Goal: Book appointment/travel/reservation

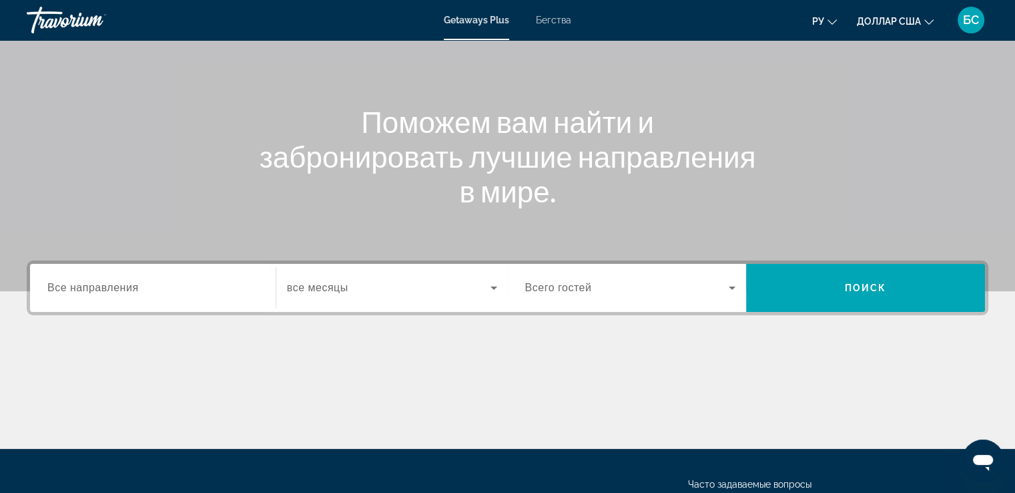
scroll to position [134, 0]
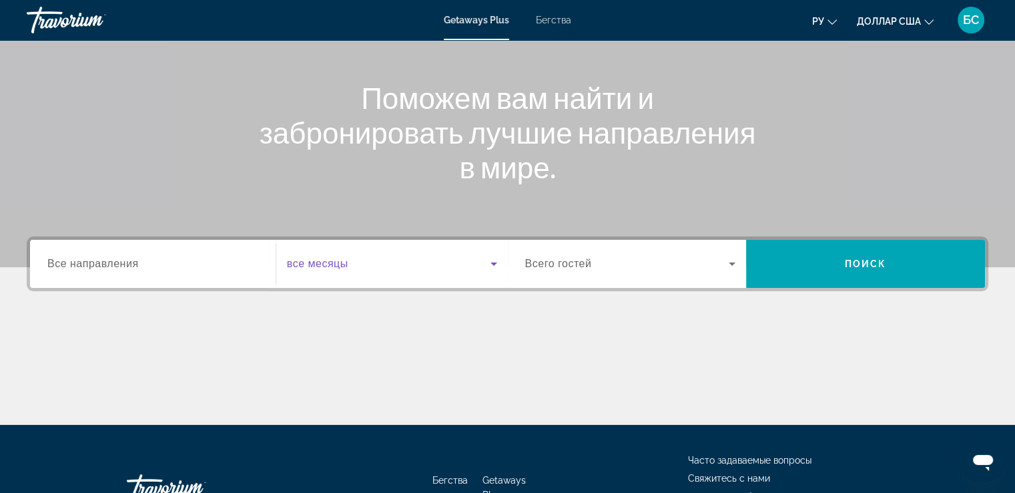
click at [489, 264] on icon "Виджет поиска" at bounding box center [494, 264] width 16 height 16
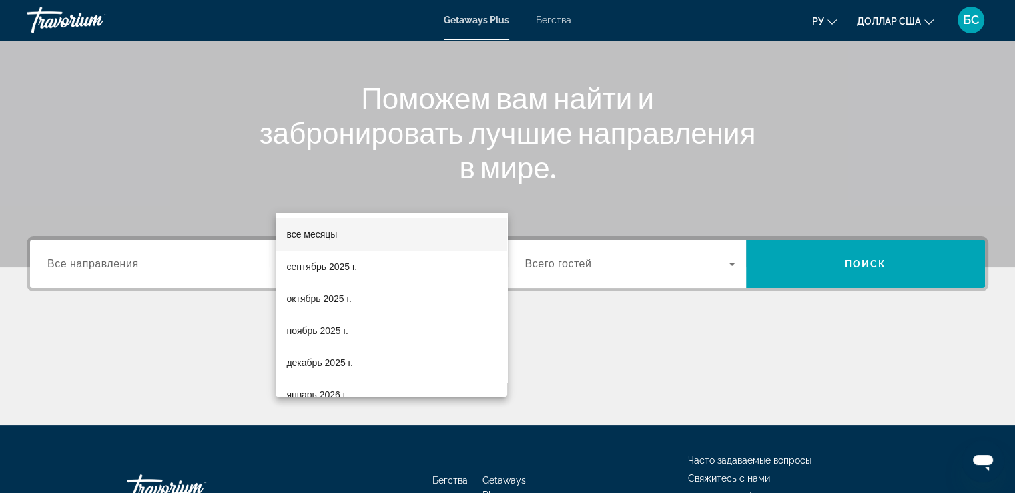
scroll to position [229, 0]
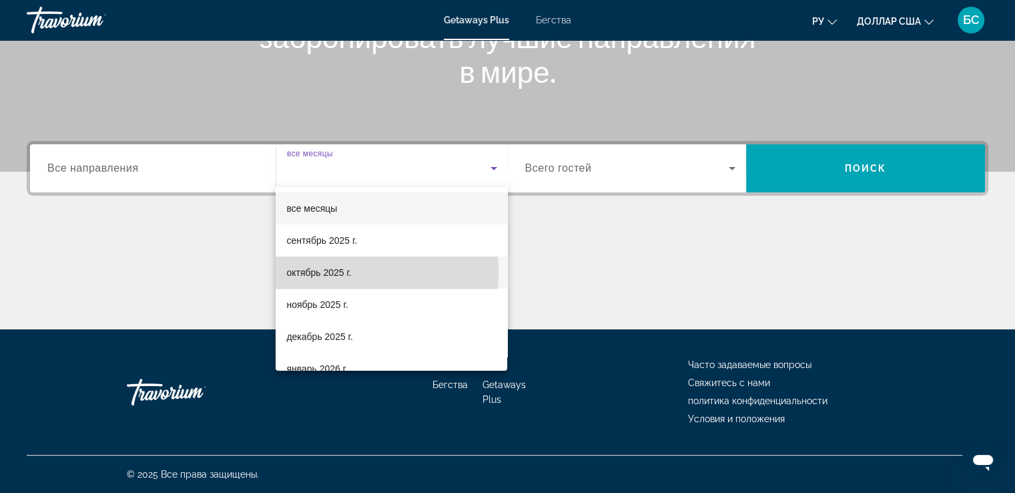
click at [344, 272] on font "октябрь 2025 г." at bounding box center [318, 272] width 65 height 11
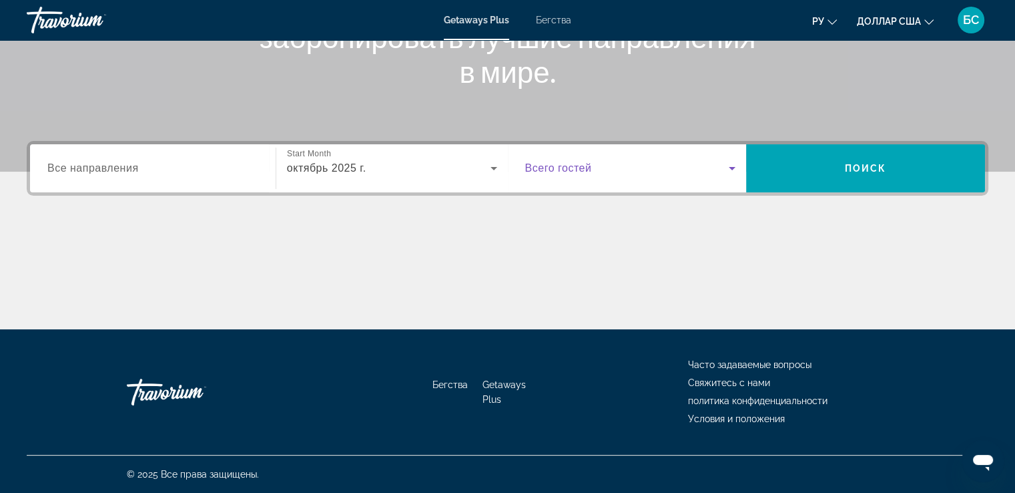
click at [736, 168] on icon "Виджет поиска" at bounding box center [732, 168] width 16 height 16
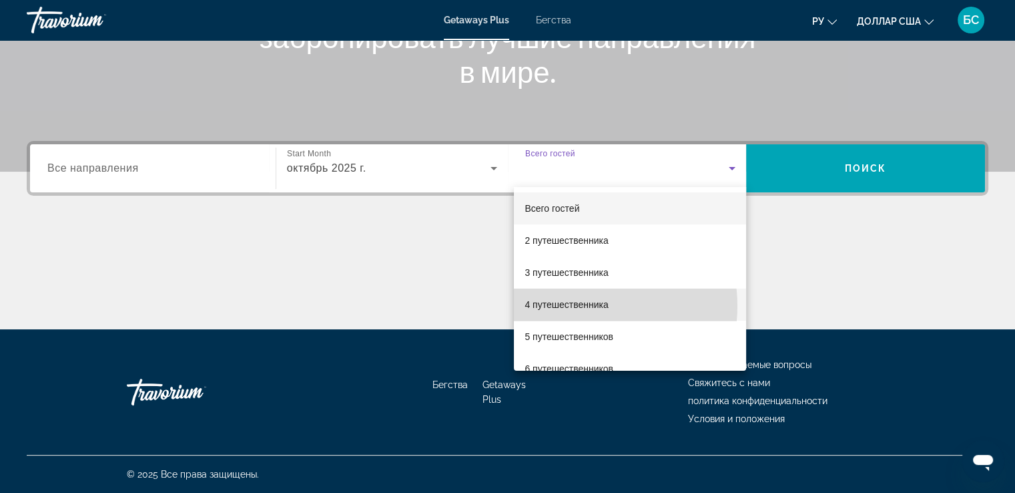
click at [585, 306] on font "4 путешественника" at bounding box center [566, 304] width 83 height 11
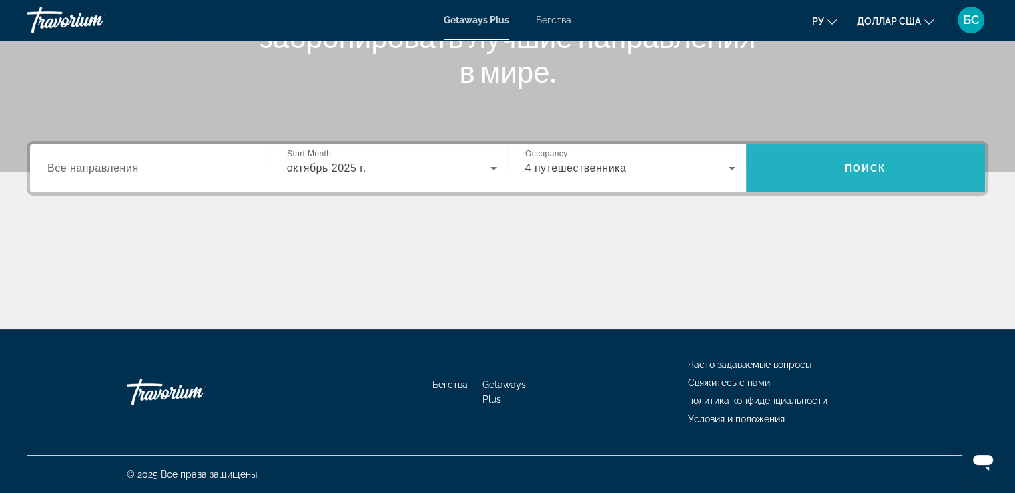
click at [874, 170] on span "Поиск" at bounding box center [866, 168] width 42 height 11
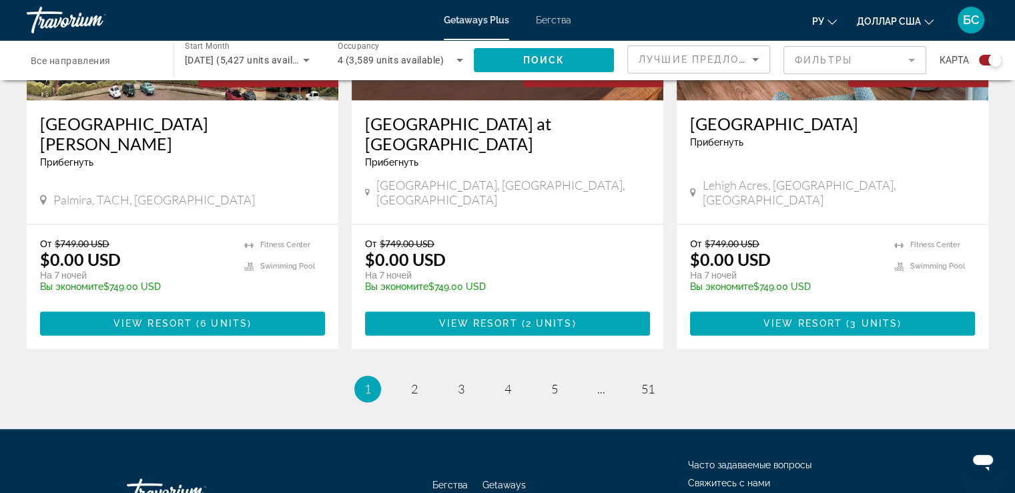
scroll to position [2081, 0]
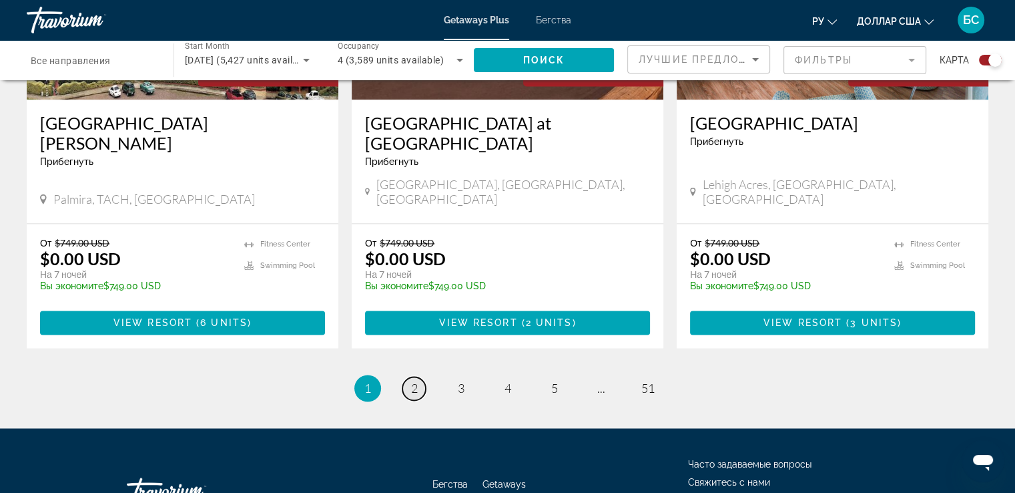
click at [414, 381] on span "2" at bounding box center [414, 388] width 7 height 15
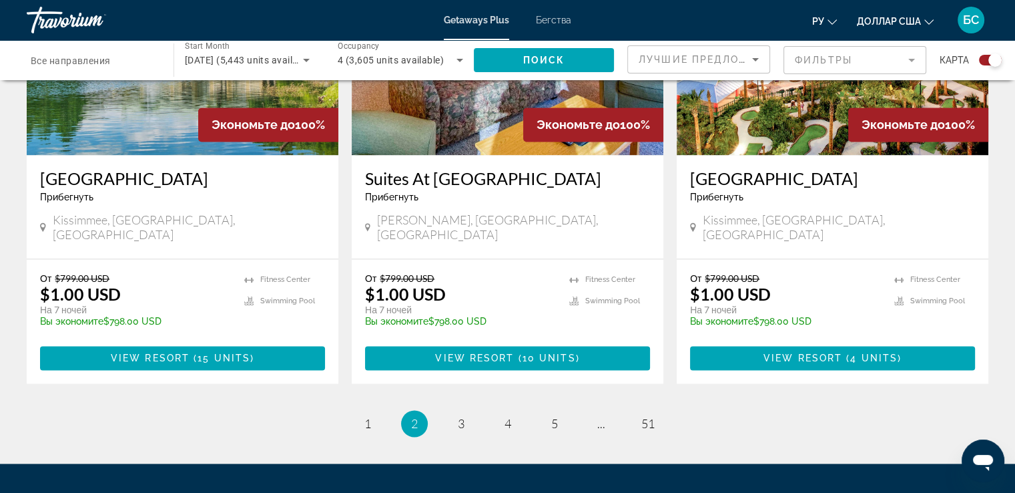
scroll to position [2070, 0]
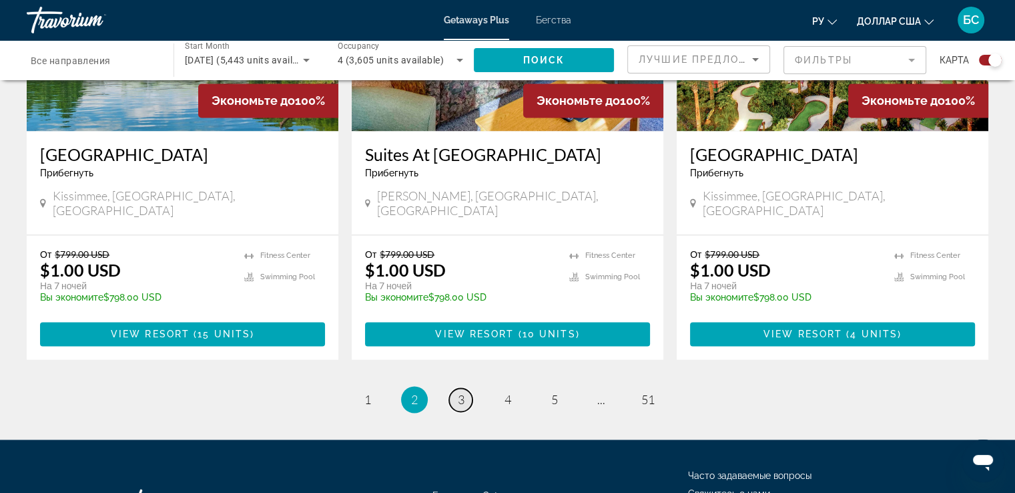
click at [463, 392] on span "3" at bounding box center [461, 399] width 7 height 15
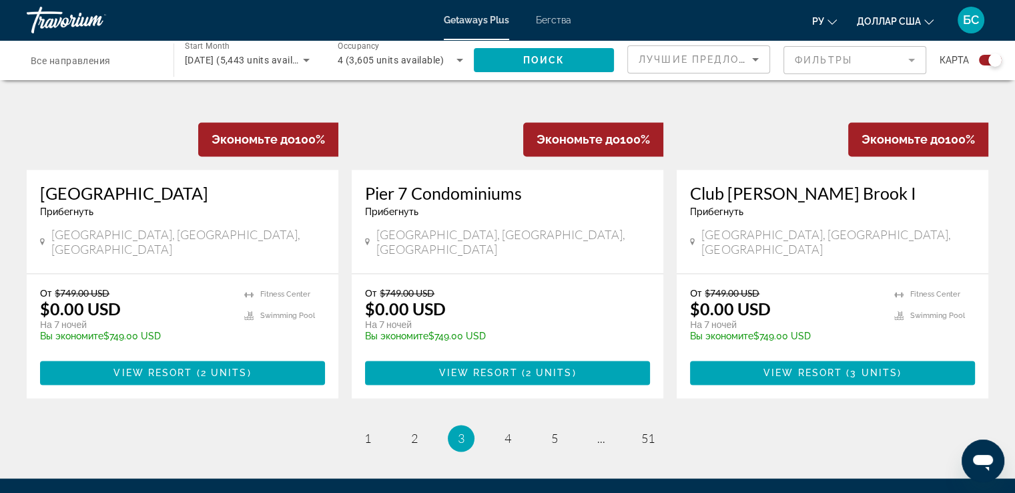
scroll to position [2021, 0]
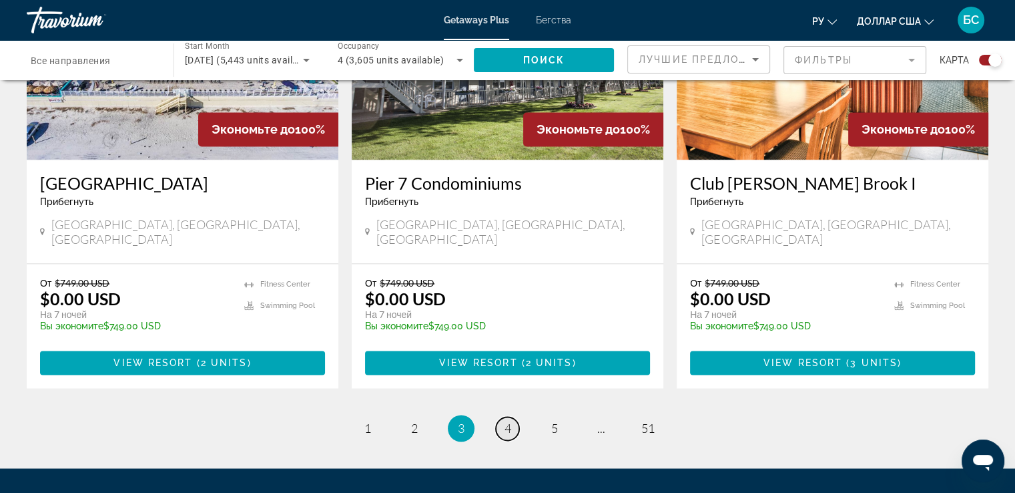
click at [515, 417] on link "page 4" at bounding box center [507, 428] width 23 height 23
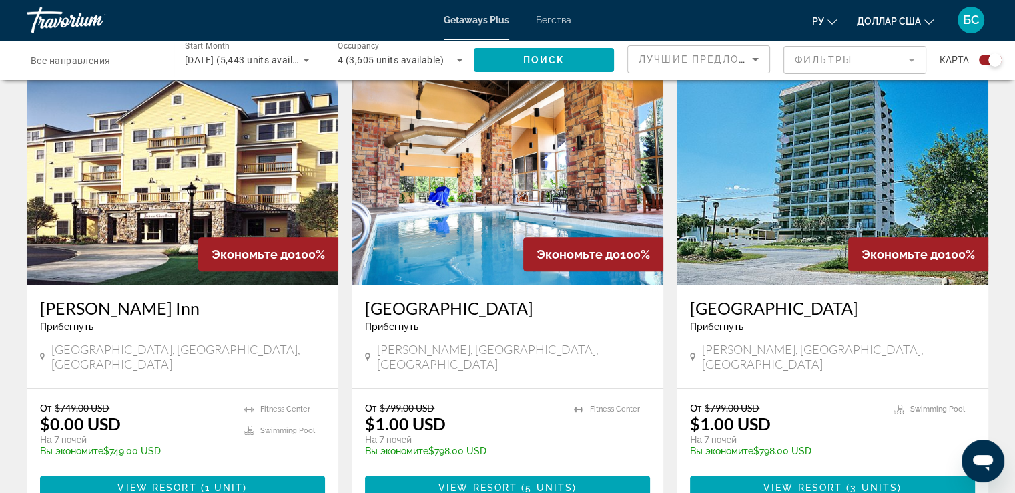
scroll to position [1469, 0]
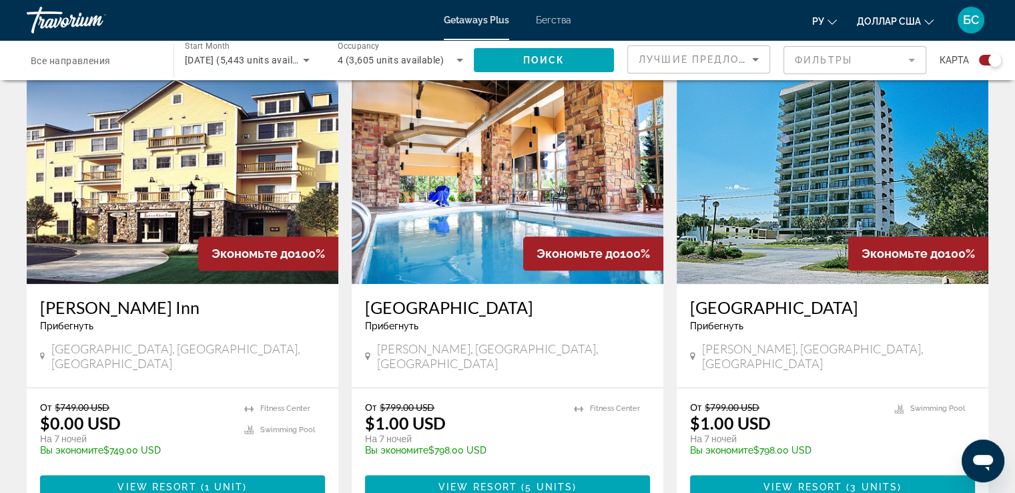
click at [913, 59] on mat-form-field "Фильтры" at bounding box center [855, 60] width 143 height 28
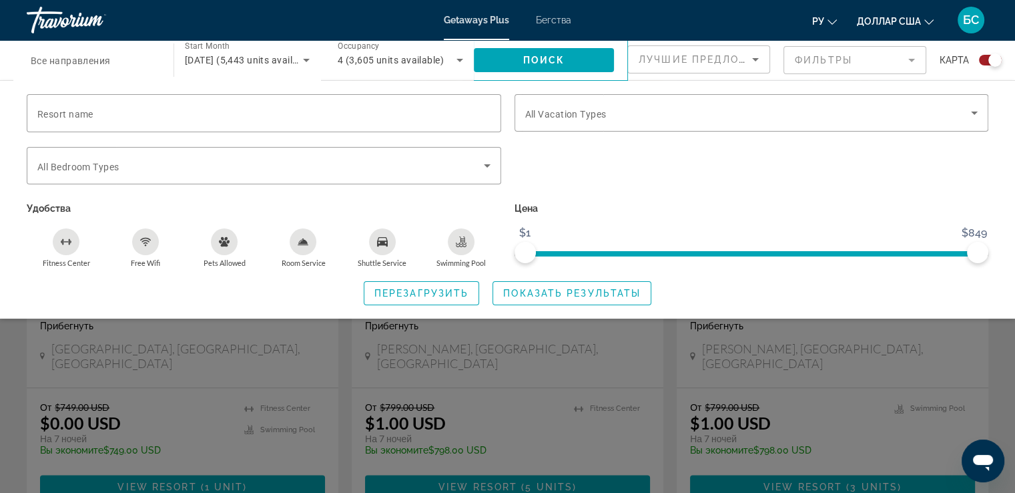
click at [754, 59] on icon "Sort by" at bounding box center [755, 59] width 7 height 3
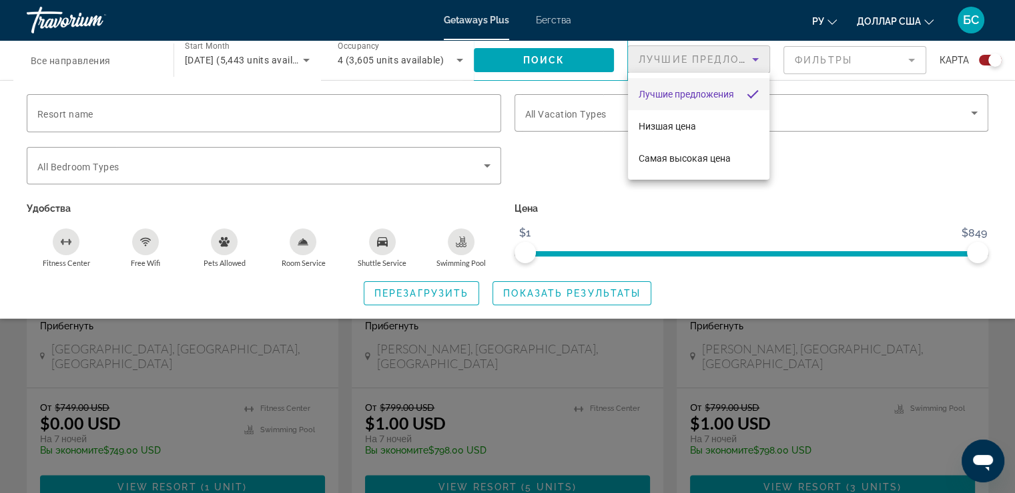
click at [563, 206] on div at bounding box center [507, 246] width 1015 height 493
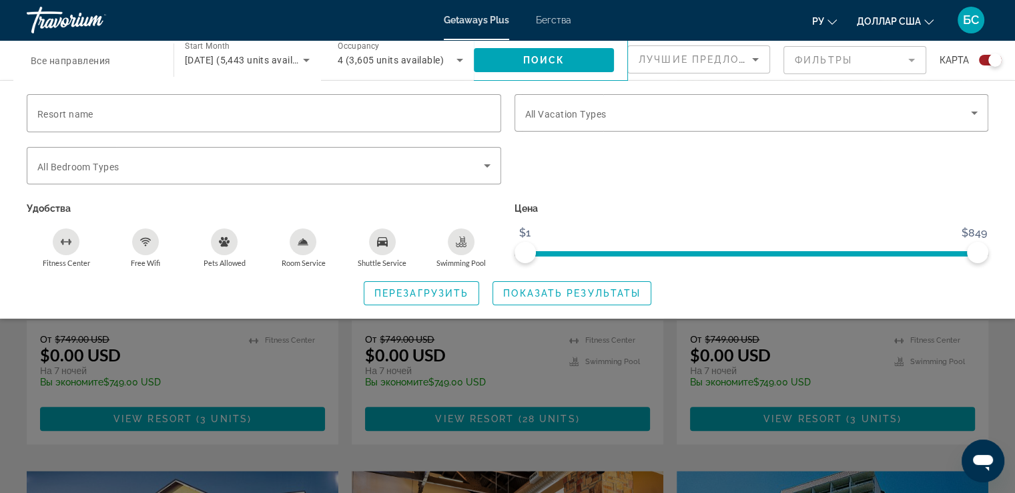
scroll to position [1001, 0]
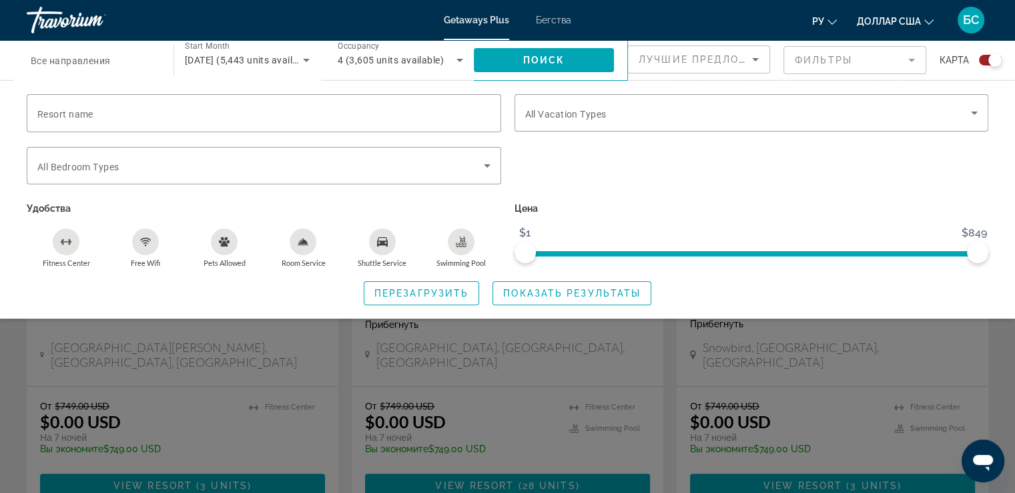
click at [911, 59] on mat-form-field "Фильтры" at bounding box center [855, 60] width 143 height 28
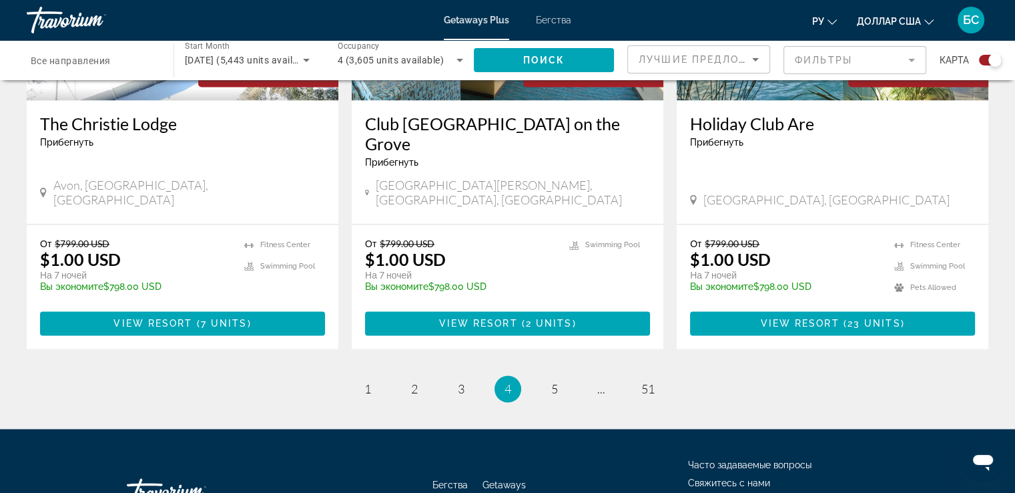
scroll to position [2054, 0]
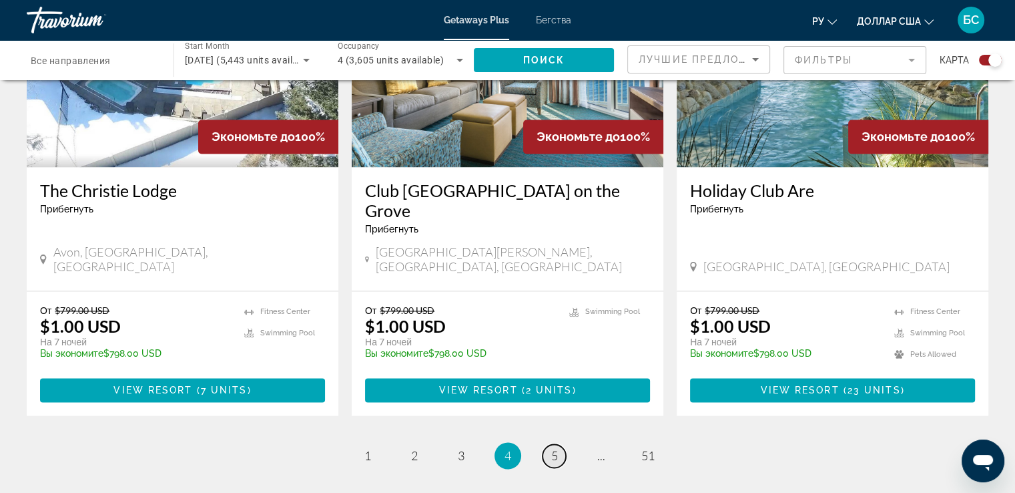
click at [561, 444] on link "page 5" at bounding box center [554, 455] width 23 height 23
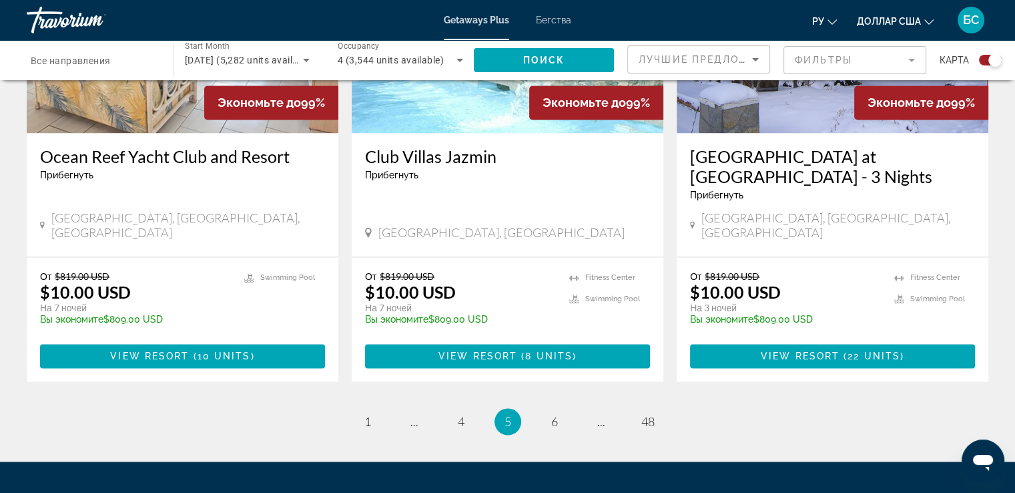
scroll to position [2140, 0]
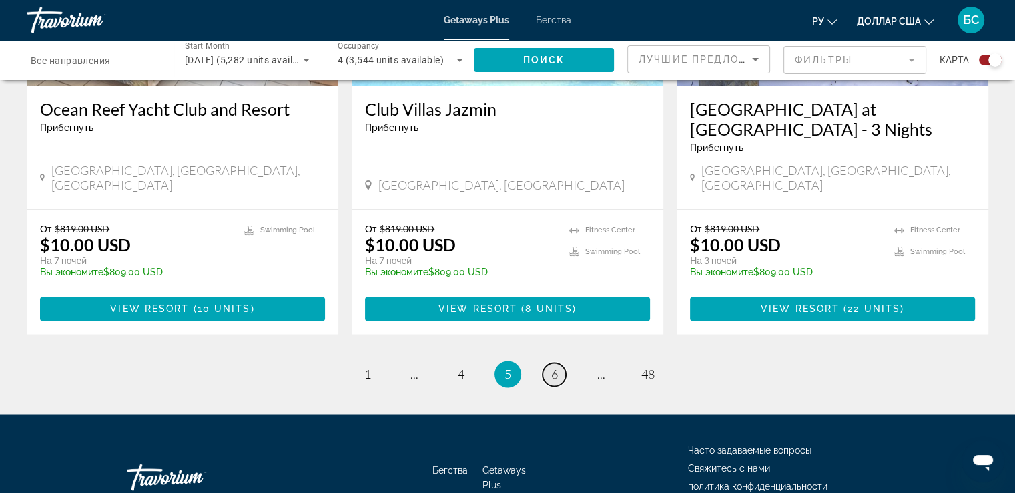
click at [558, 362] on link "page 6" at bounding box center [554, 373] width 23 height 23
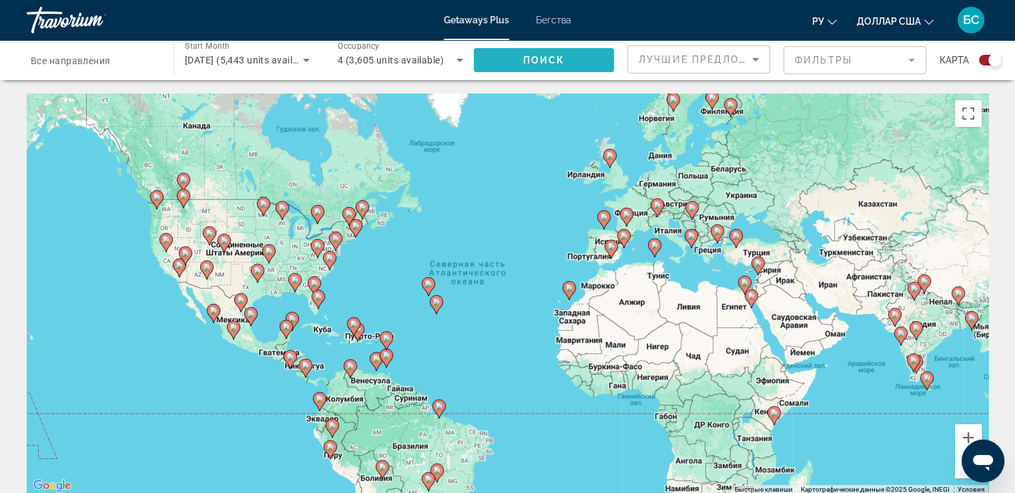
click at [524, 62] on span "Поиск" at bounding box center [544, 60] width 42 height 11
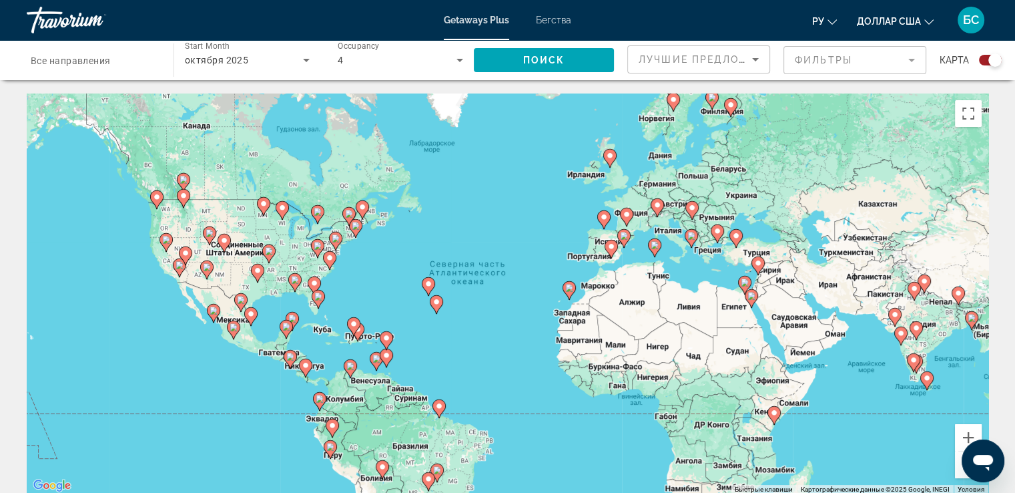
click at [758, 267] on icon "Основное содержание" at bounding box center [758, 265] width 12 height 17
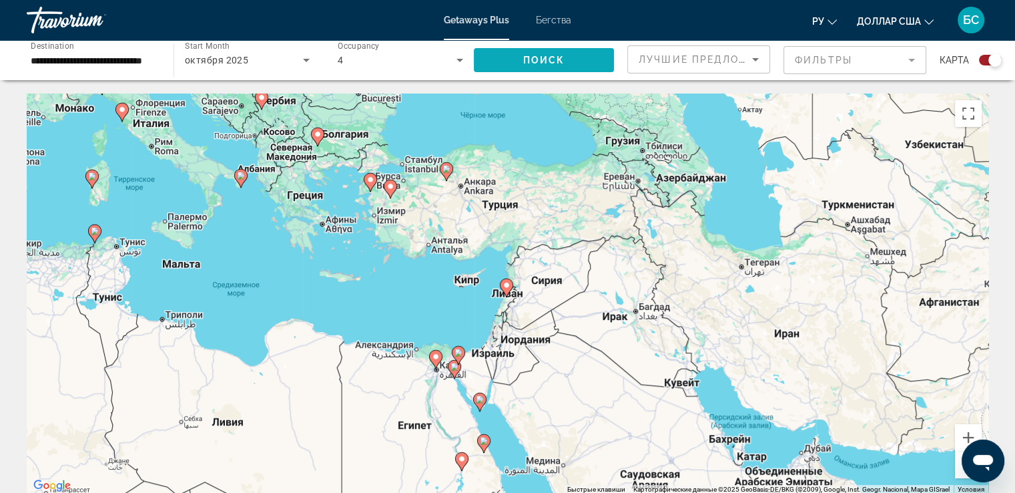
click at [555, 60] on span "Поиск" at bounding box center [544, 60] width 42 height 11
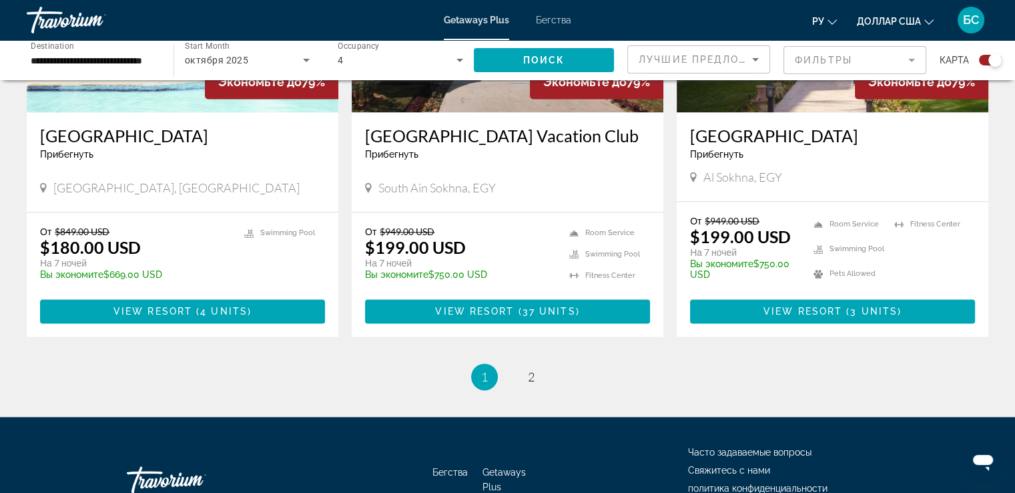
scroll to position [2070, 0]
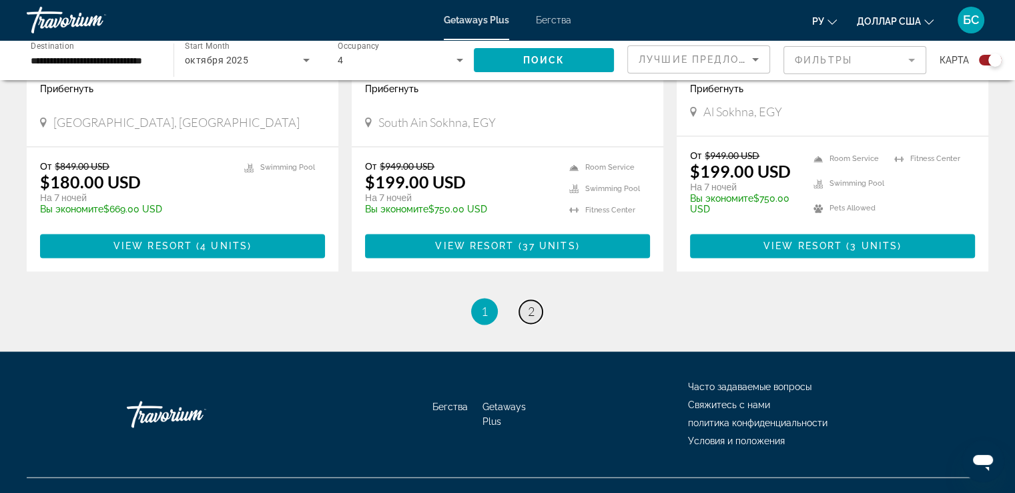
click at [531, 312] on span "2" at bounding box center [531, 311] width 7 height 15
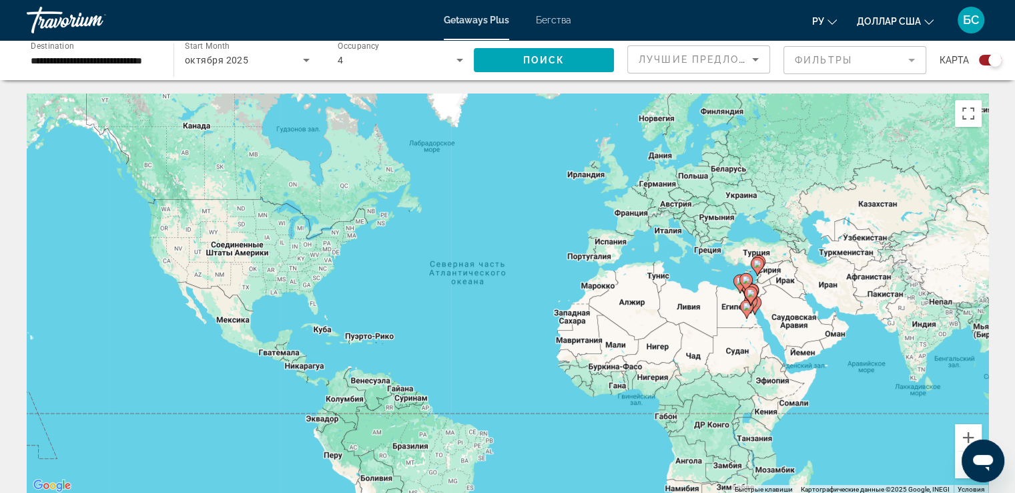
click at [758, 259] on icon "Основное содержание" at bounding box center [757, 266] width 12 height 17
type input "**********"
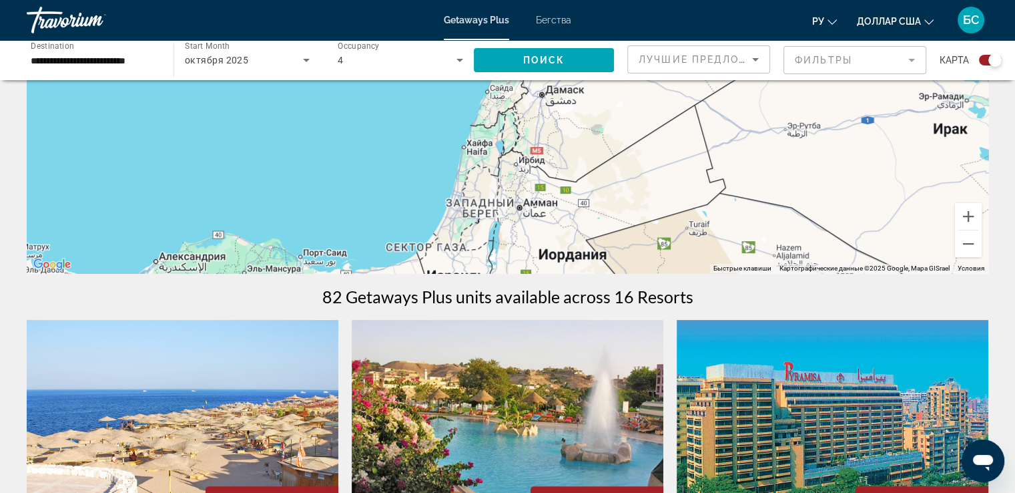
scroll to position [267, 0]
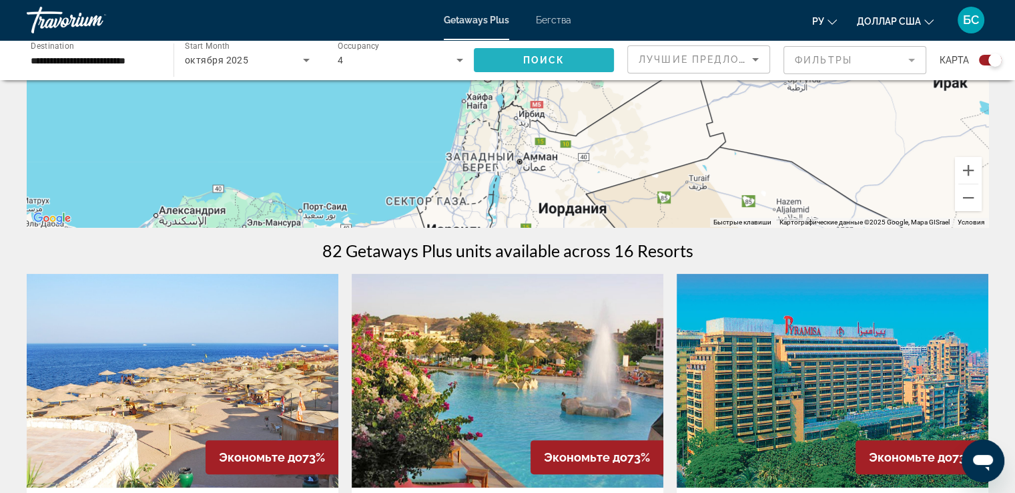
click at [541, 55] on span "Поиск" at bounding box center [544, 60] width 42 height 11
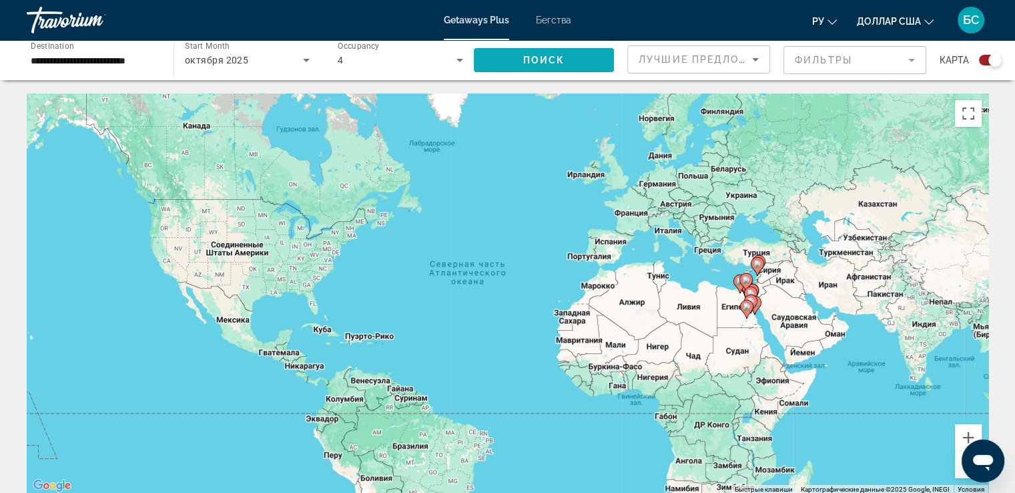
click at [583, 63] on span "Search widget" at bounding box center [544, 60] width 140 height 32
click at [740, 254] on div "Чтобы активировать перетаскивание с помощью клавиатуры, нажмите Alt + Ввод. Пос…" at bounding box center [508, 293] width 962 height 401
click at [745, 255] on div "Чтобы активировать перетаскивание с помощью клавиатуры, нажмите Alt + Ввод. Пос…" at bounding box center [508, 293] width 962 height 401
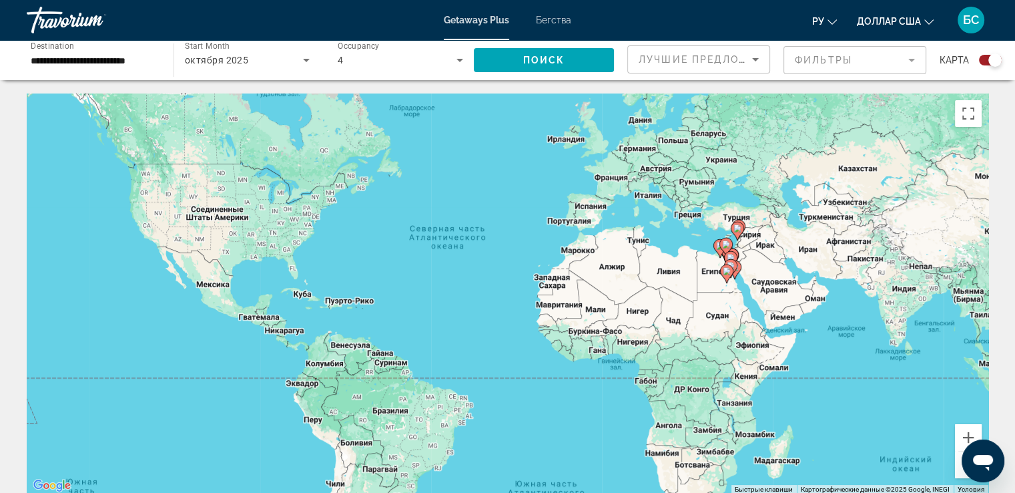
drag, startPoint x: 756, startPoint y: 263, endPoint x: 737, endPoint y: 225, distance: 42.7
click at [737, 225] on image "Основное содержание" at bounding box center [738, 228] width 8 height 8
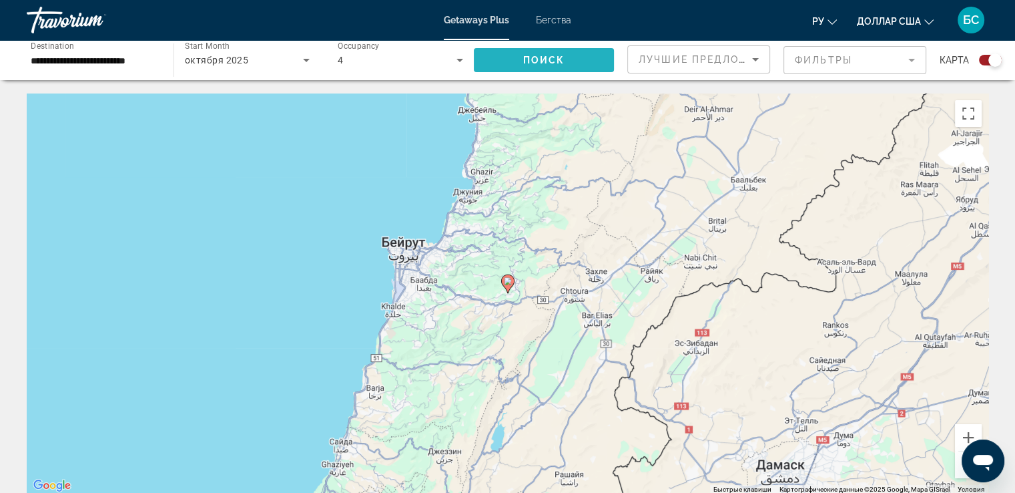
click at [551, 60] on span "Поиск" at bounding box center [544, 60] width 42 height 11
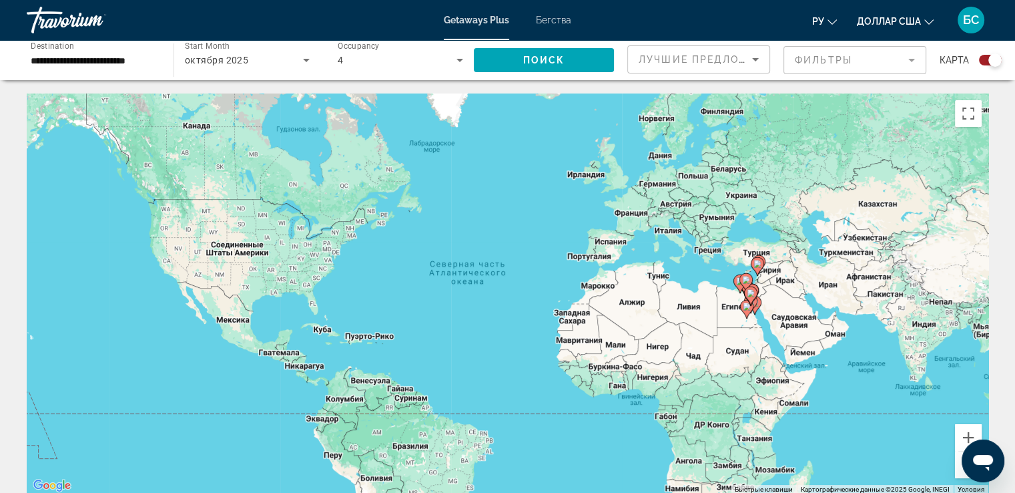
click at [746, 252] on div "Чтобы активировать перетаскивание с помощью клавиатуры, нажмите Alt + Ввод. Пос…" at bounding box center [508, 293] width 962 height 401
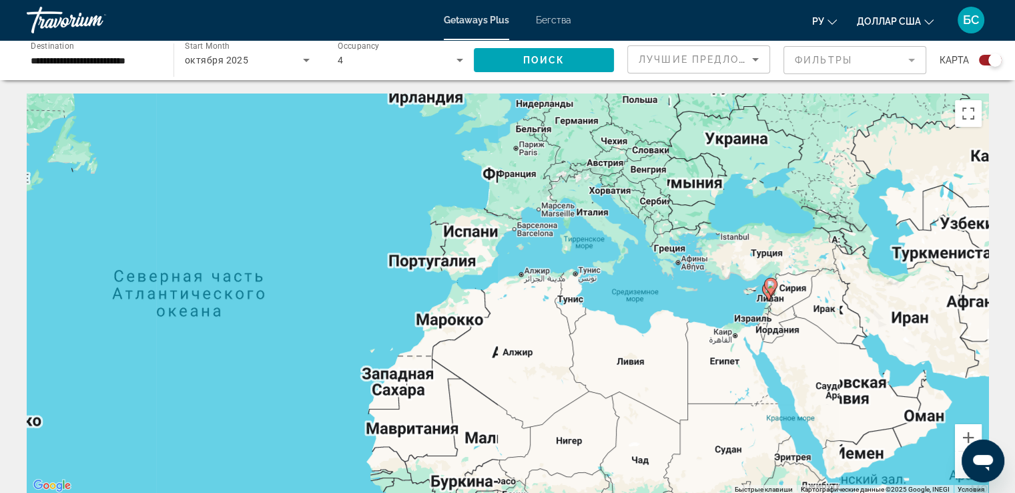
click at [746, 252] on div "Чтобы активировать перетаскивание с помощью клавиатуры, нажмите Alt + Ввод. Пос…" at bounding box center [508, 293] width 962 height 401
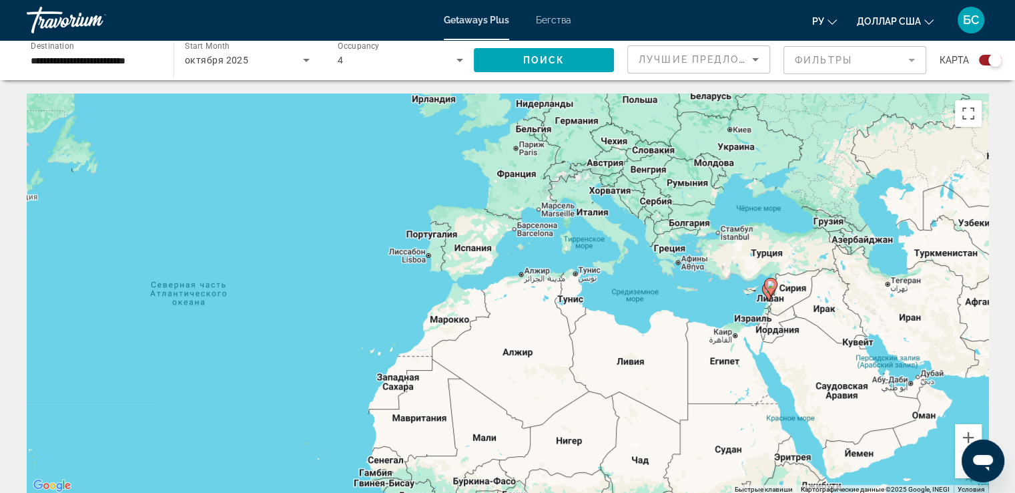
click at [762, 257] on div "Чтобы активировать перетаскивание с помощью клавиатуры, нажмите Alt + Ввод. Пос…" at bounding box center [508, 293] width 962 height 401
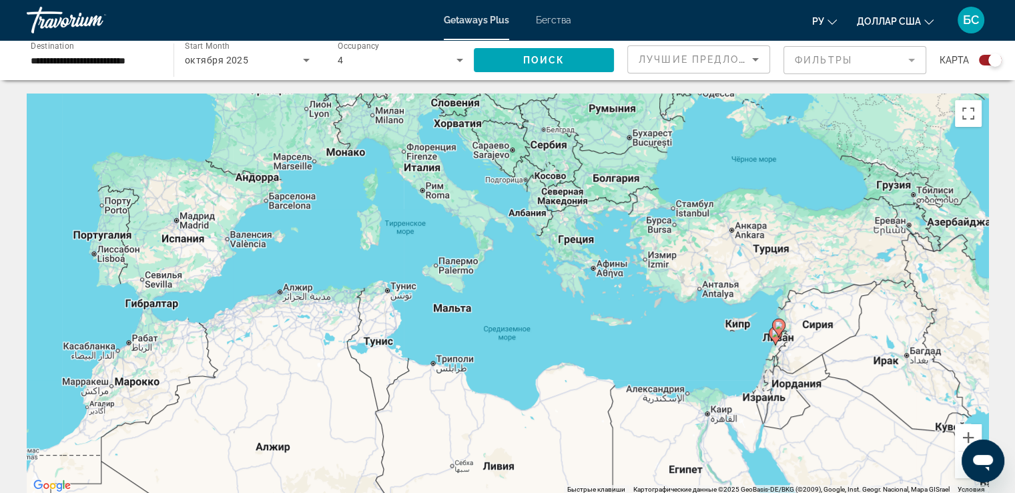
click at [766, 254] on div "Чтобы активировать перетаскивание с помощью клавиатуры, нажмите Alt + Ввод. Пос…" at bounding box center [508, 293] width 962 height 401
click at [519, 59] on span "Search widget" at bounding box center [544, 60] width 140 height 32
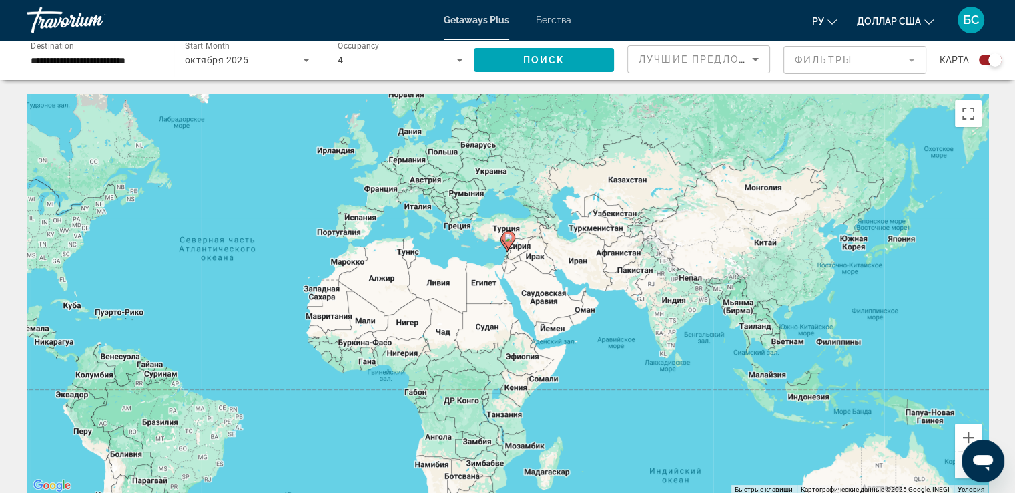
drag, startPoint x: 577, startPoint y: 292, endPoint x: 509, endPoint y: 233, distance: 89.9
click at [509, 233] on g "Основное содержание" at bounding box center [508, 240] width 13 height 19
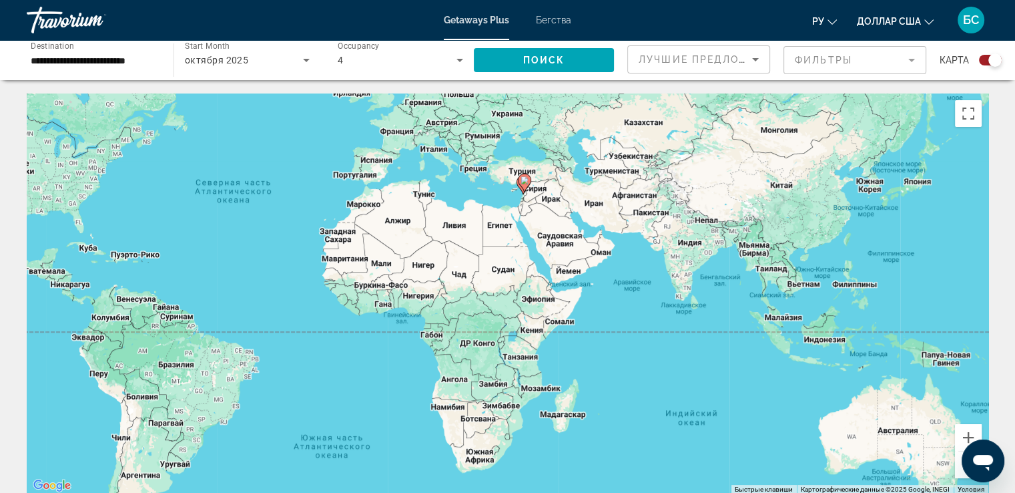
drag, startPoint x: 503, startPoint y: 242, endPoint x: 519, endPoint y: 182, distance: 61.4
click at [519, 182] on g "Основное содержание" at bounding box center [524, 183] width 13 height 19
click at [518, 173] on gmp-advanced-marker "Основное содержание" at bounding box center [524, 183] width 13 height 20
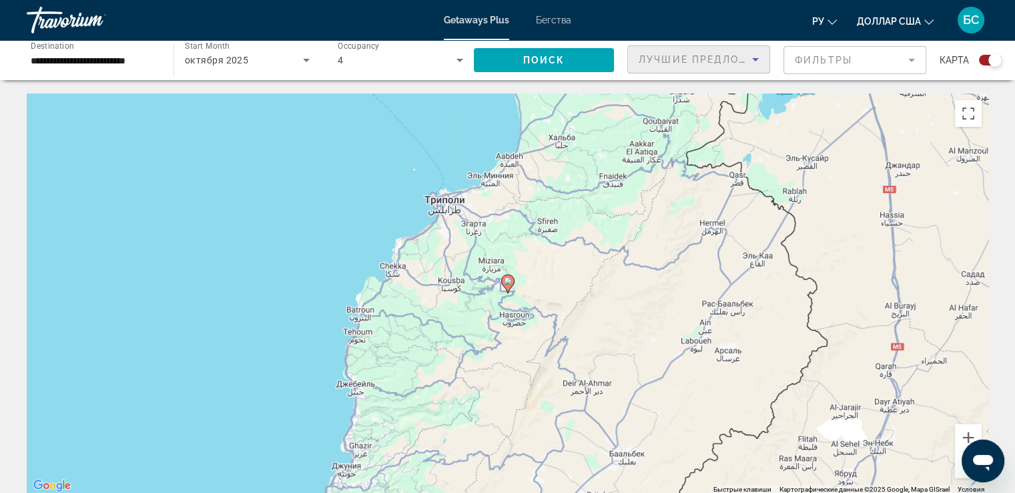
click at [752, 59] on icon "Sort by" at bounding box center [756, 59] width 16 height 16
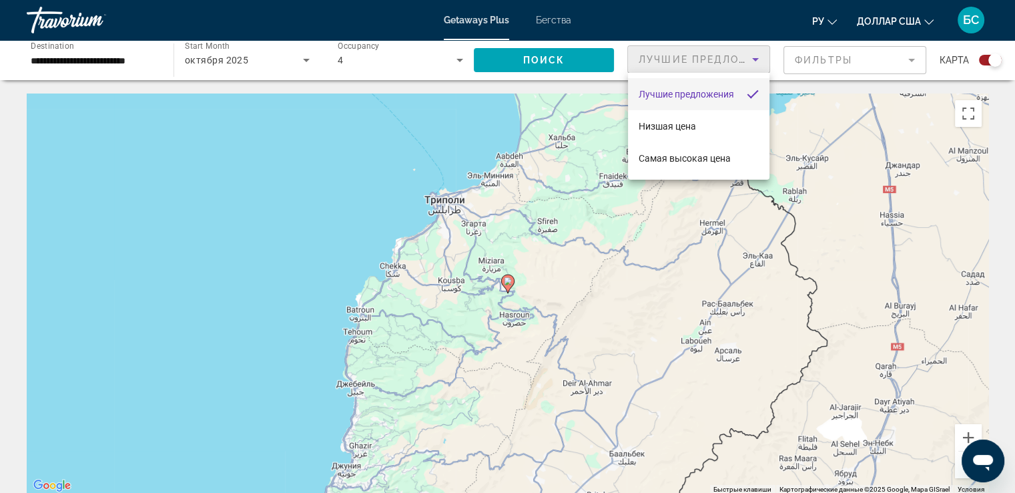
click at [701, 90] on font "Лучшие предложения" at bounding box center [686, 94] width 95 height 11
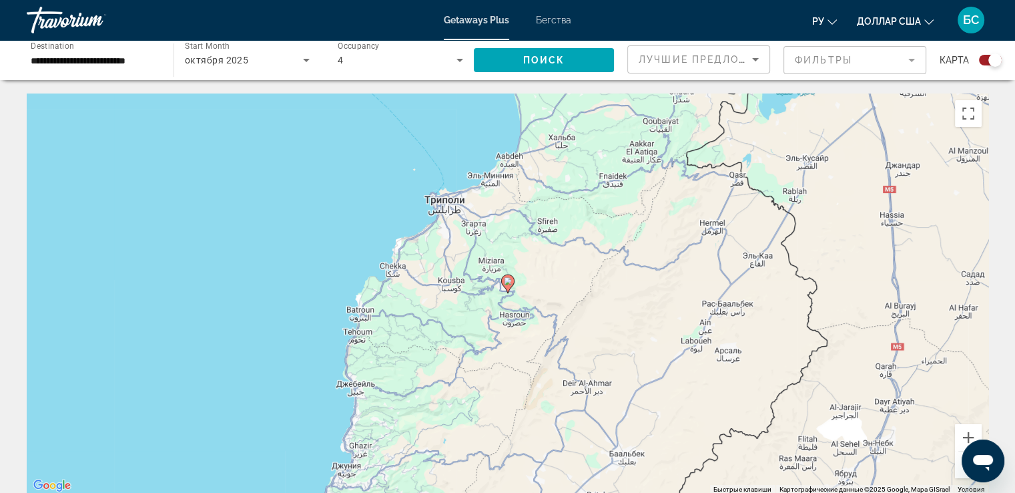
drag, startPoint x: 991, startPoint y: 59, endPoint x: 970, endPoint y: 57, distance: 20.9
click at [970, 57] on div "Search widget" at bounding box center [985, 60] width 33 height 11
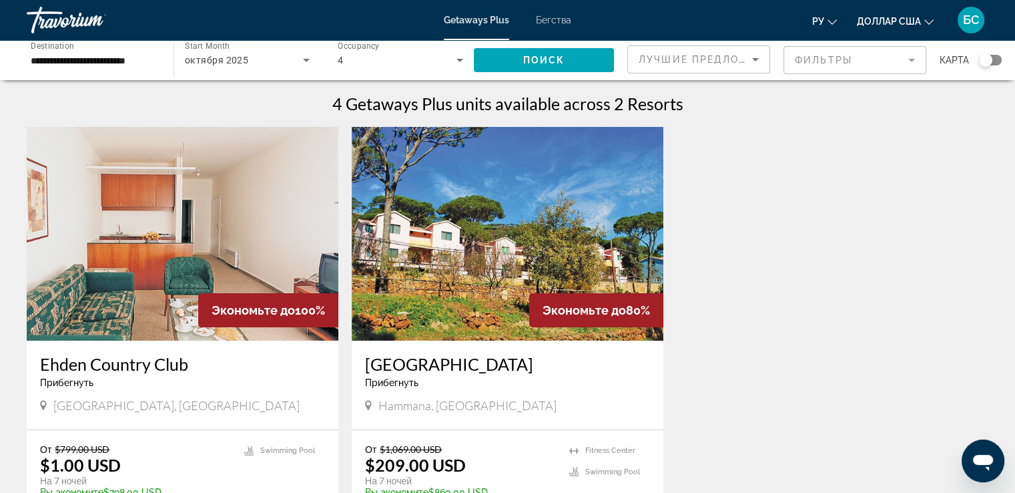
drag, startPoint x: 985, startPoint y: 58, endPoint x: 998, endPoint y: 58, distance: 13.4
click at [998, 58] on div "Search widget" at bounding box center [990, 60] width 23 height 11
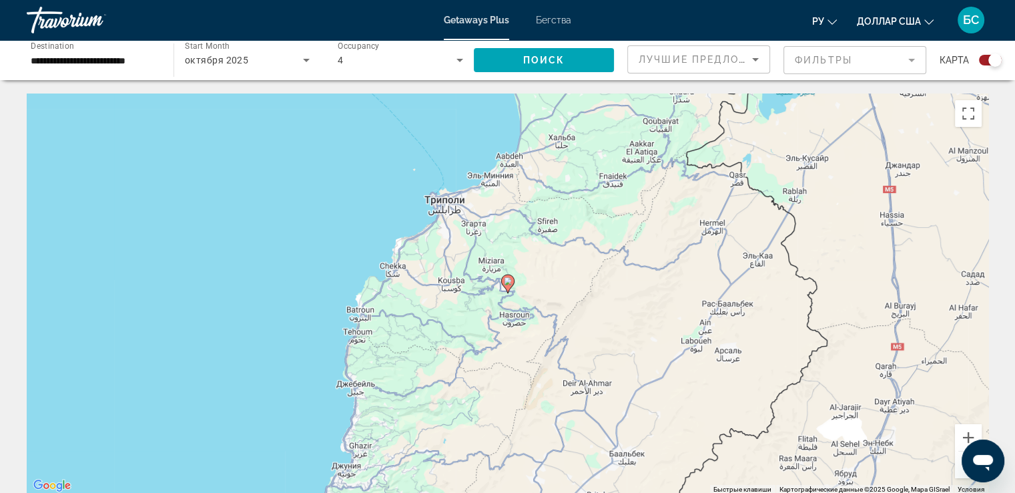
click at [479, 14] on div "Getaways Plus Бегства ру English Español Français Italiano Português русский до…" at bounding box center [507, 20] width 1015 height 35
click at [548, 17] on font "Бегства" at bounding box center [553, 20] width 35 height 11
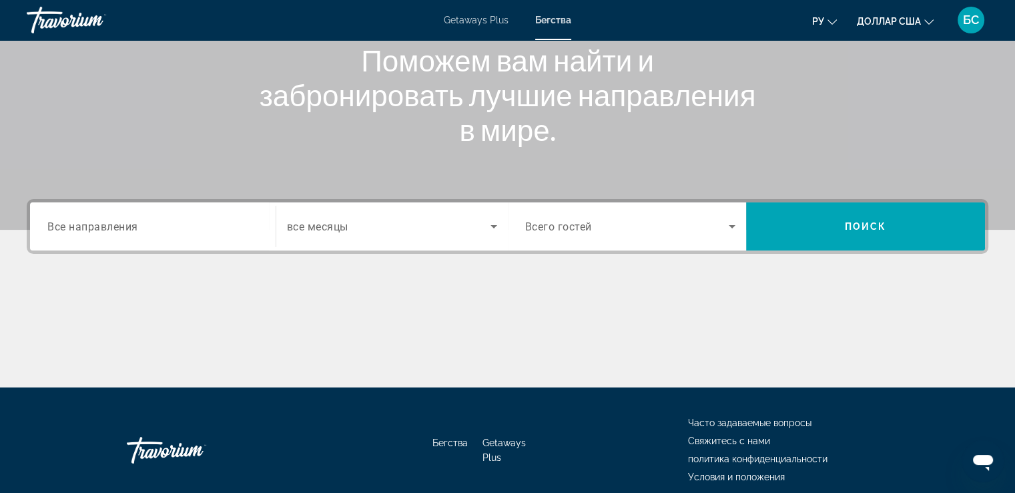
scroll to position [200, 0]
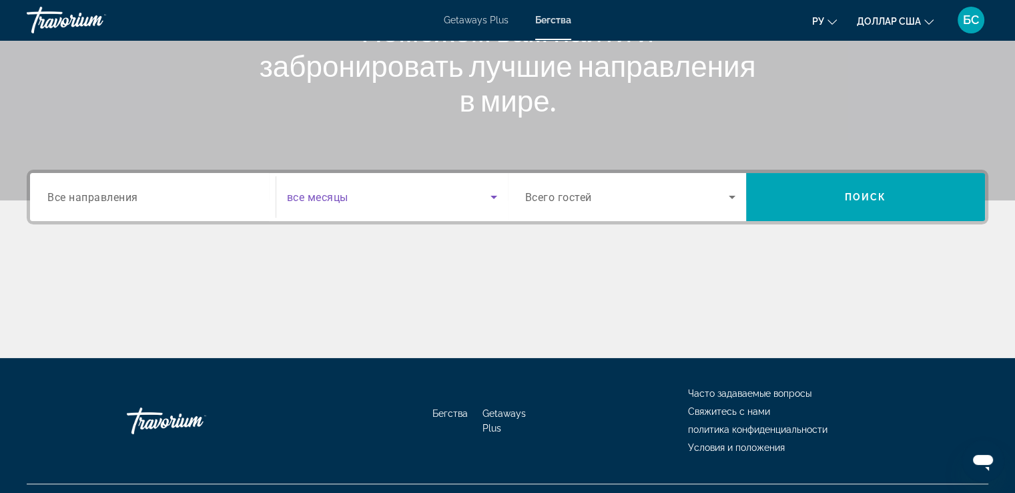
click at [498, 195] on icon "Search widget" at bounding box center [494, 197] width 16 height 16
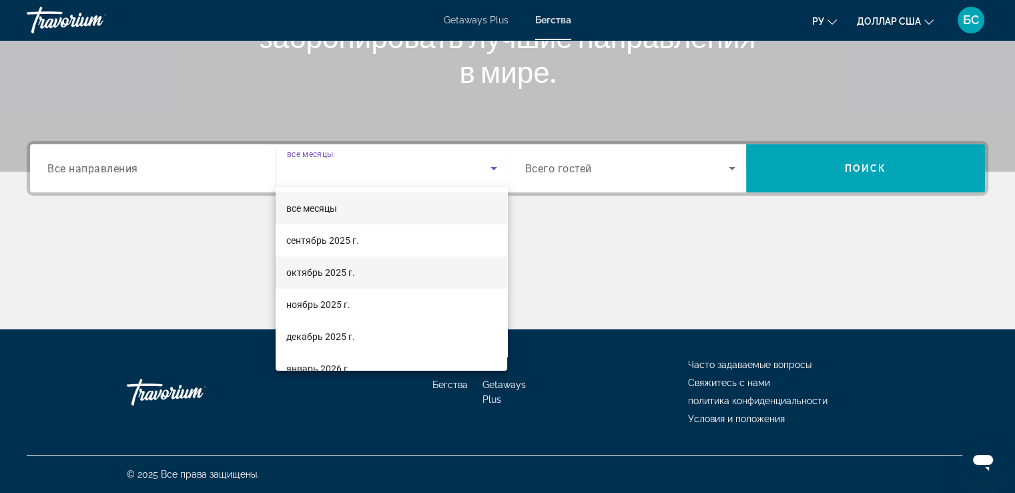
click at [332, 275] on font "октябрь 2025 г." at bounding box center [320, 272] width 69 height 11
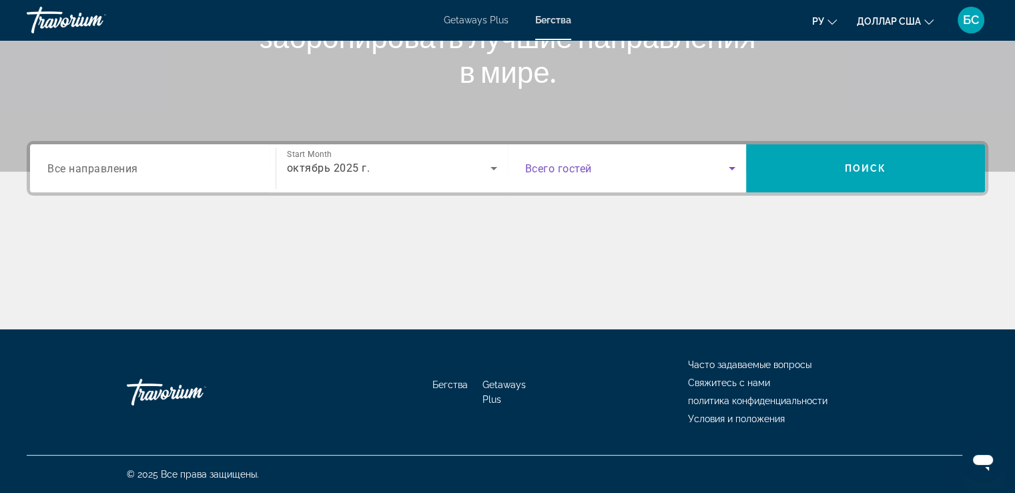
click at [734, 167] on icon "Search widget" at bounding box center [732, 168] width 7 height 3
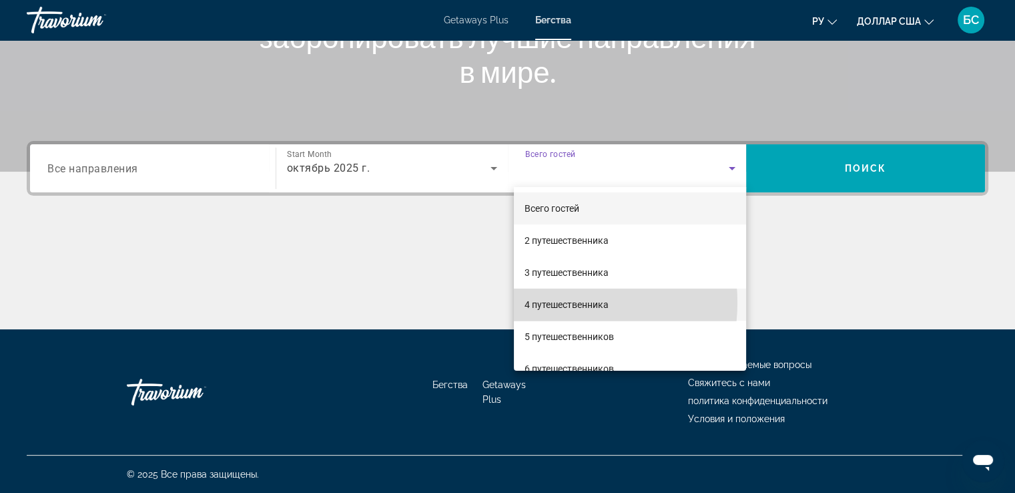
click at [544, 302] on font "4 путешественника" at bounding box center [567, 304] width 84 height 11
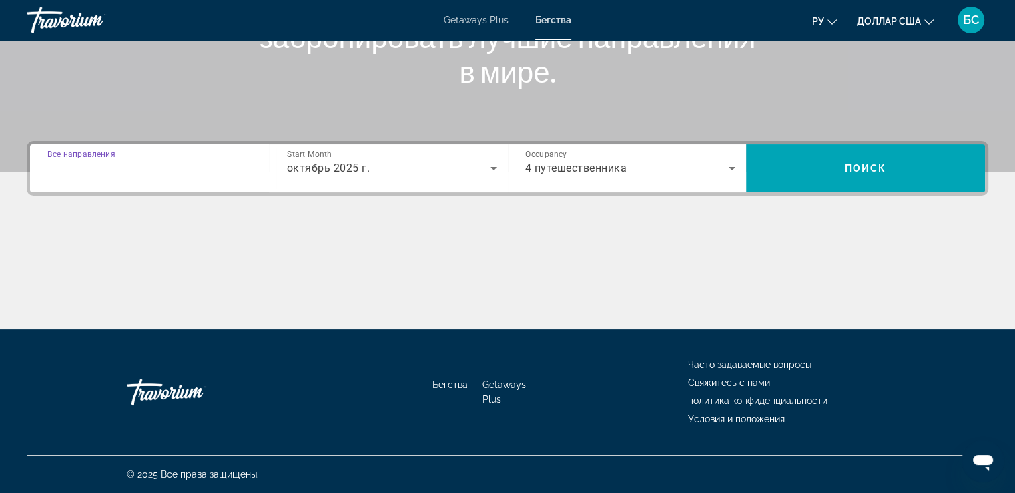
click at [251, 164] on input "Destination Все направления" at bounding box center [152, 169] width 211 height 16
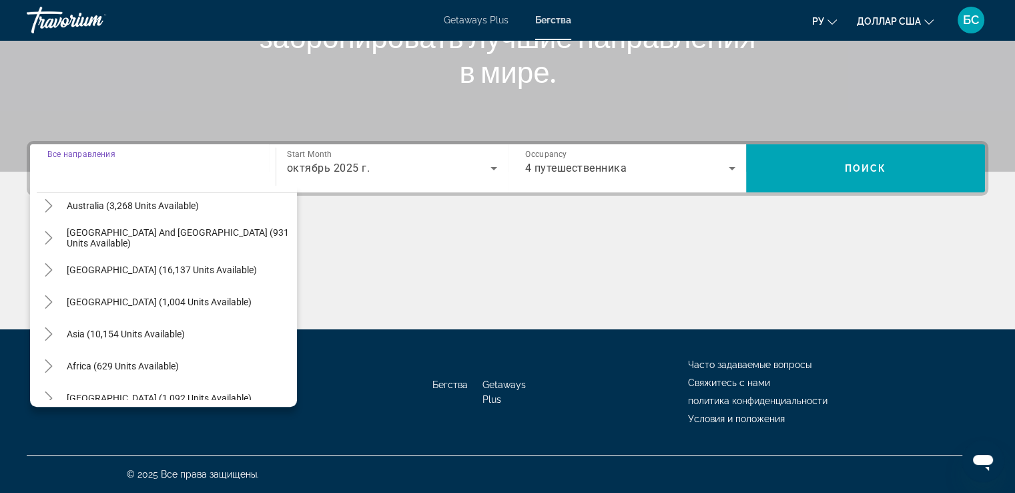
scroll to position [216, 0]
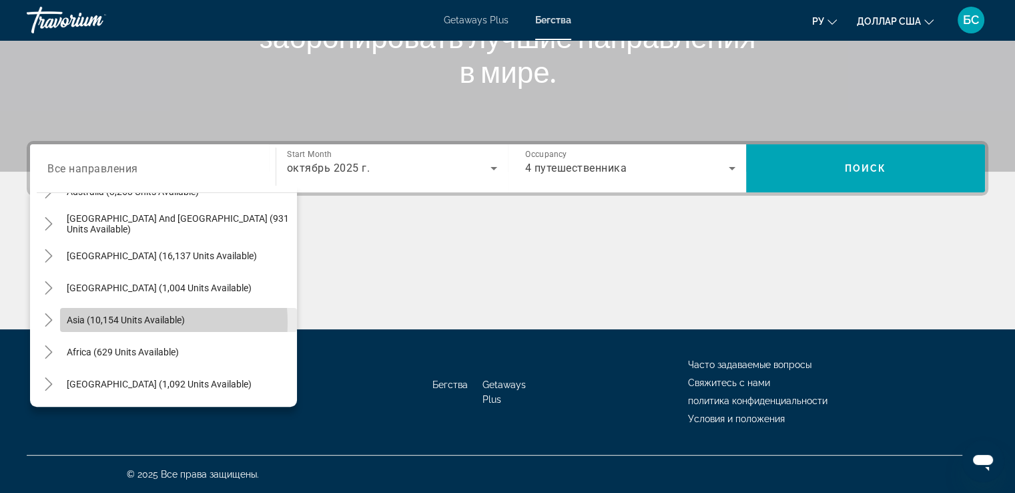
click at [130, 322] on span "Asia (10,154 units available)" at bounding box center [126, 319] width 118 height 11
type input "**********"
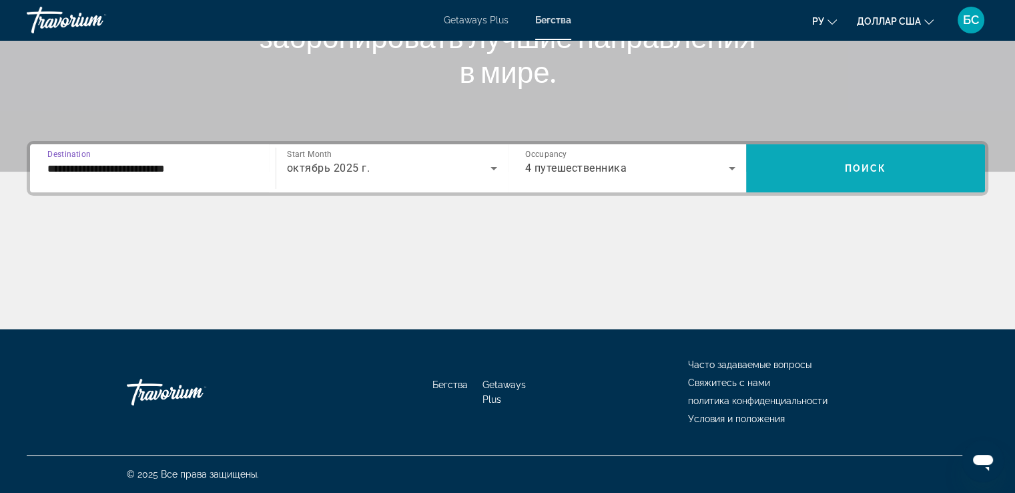
click at [834, 169] on span "Search widget" at bounding box center [865, 168] width 239 height 32
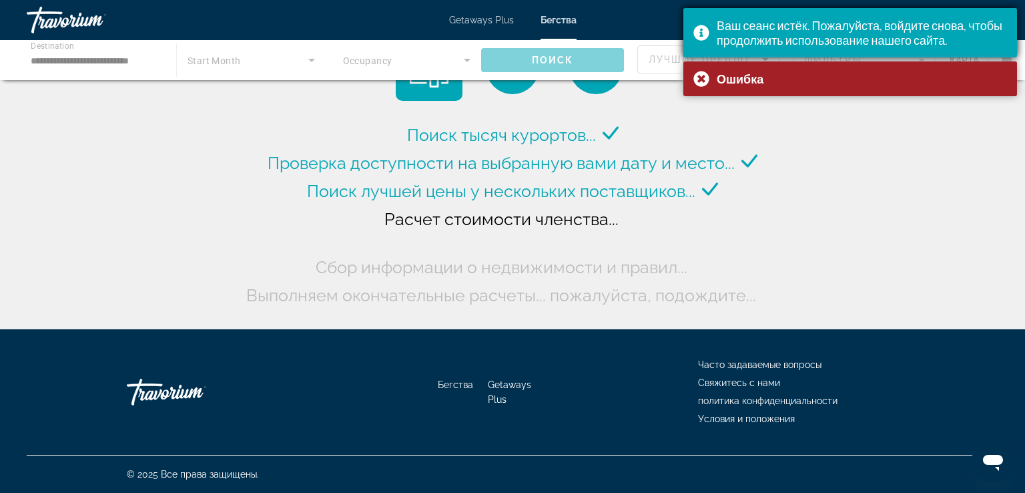
click at [708, 35] on div "Ваш сеанс истёк. Пожалуйста, войдите снова, чтобы продолжить использование наше…" at bounding box center [851, 32] width 334 height 49
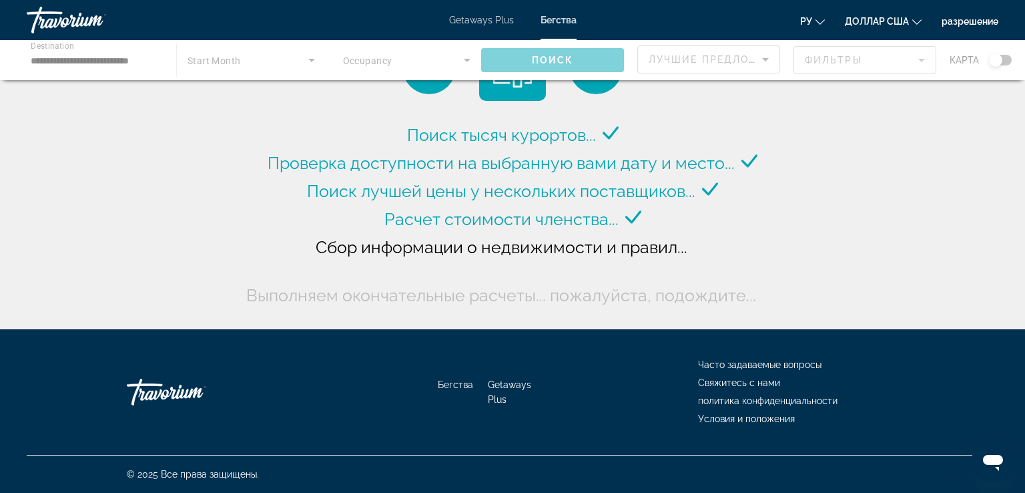
click at [994, 65] on div "Основное содержание" at bounding box center [512, 60] width 1025 height 40
